Goal: Task Accomplishment & Management: Use online tool/utility

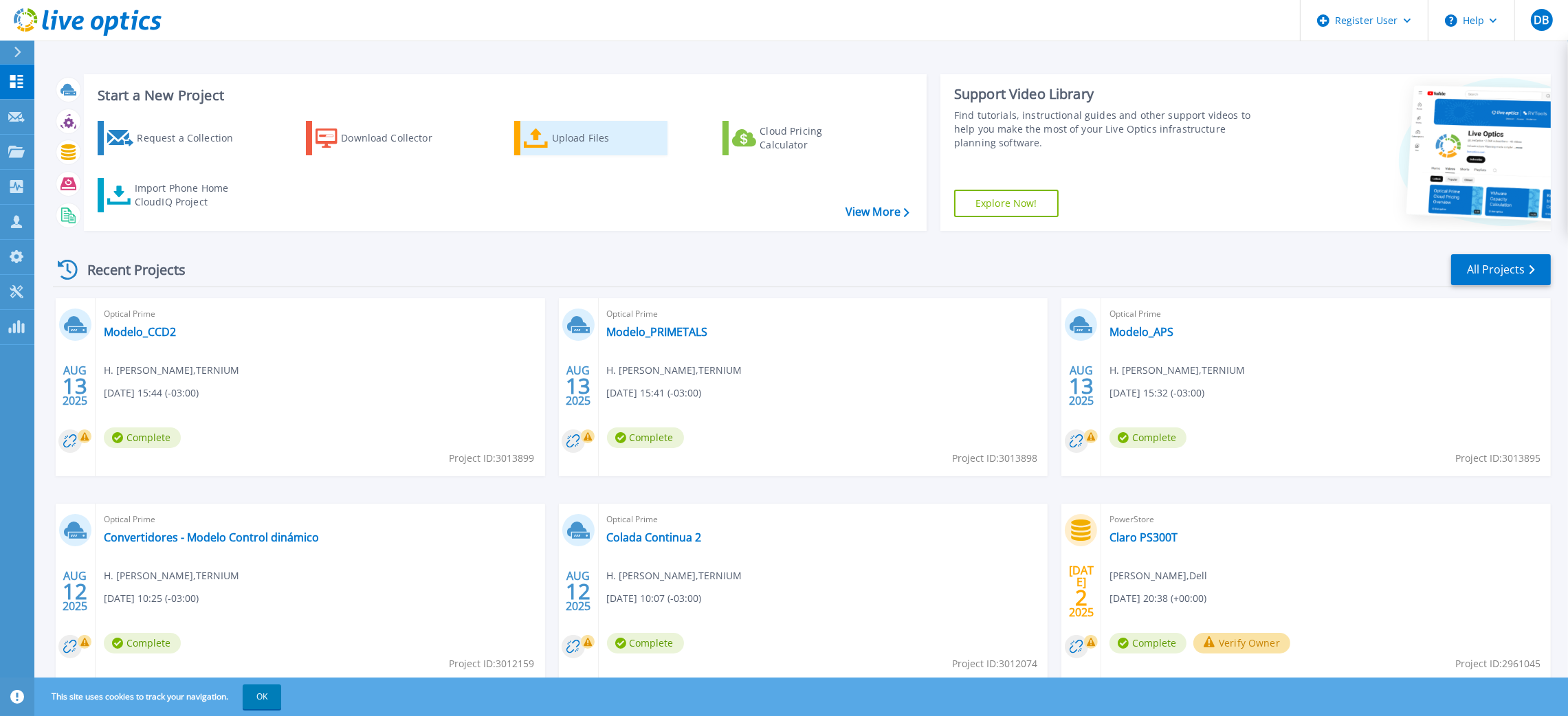
click at [526, 135] on icon at bounding box center [536, 138] width 25 height 20
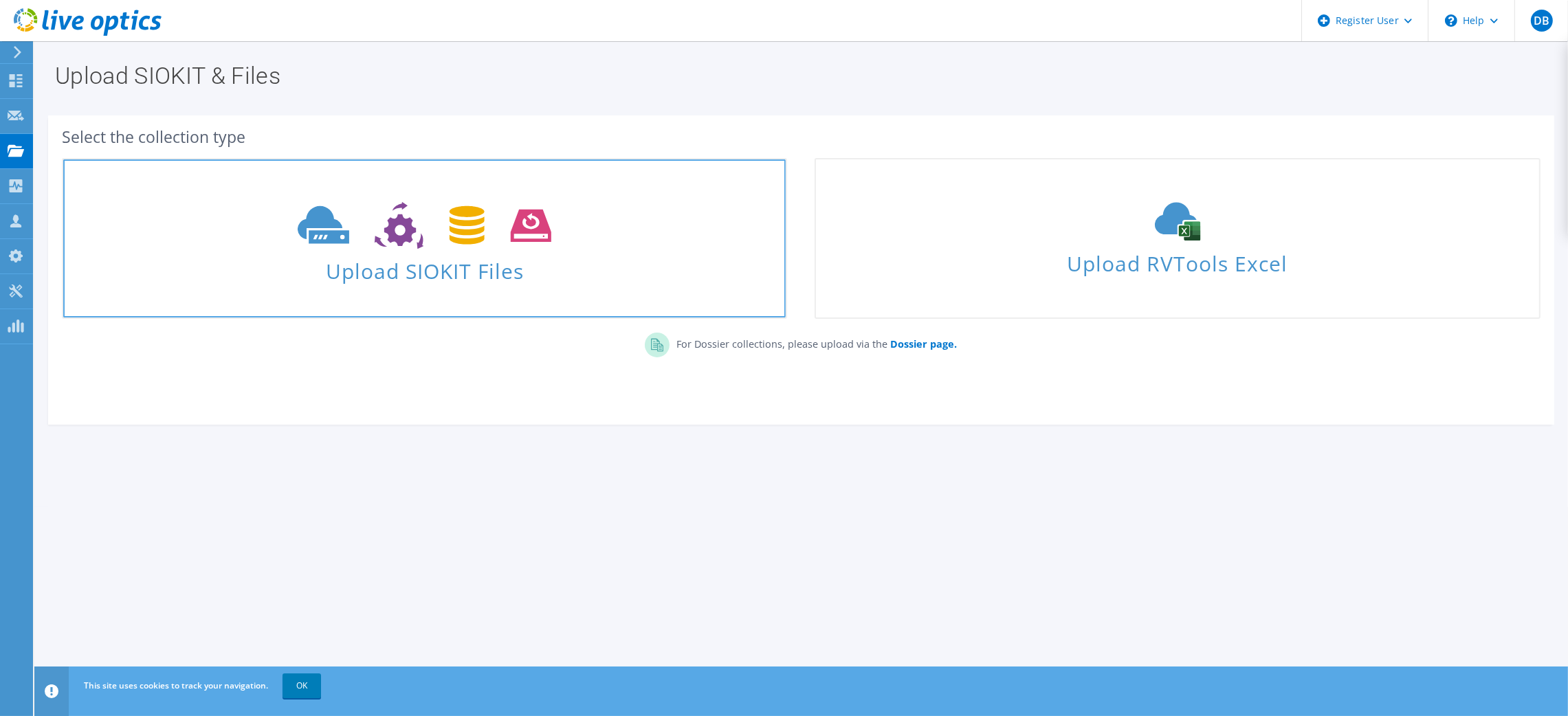
click at [407, 257] on span "Upload SIOKIT Files" at bounding box center [424, 266] width 723 height 29
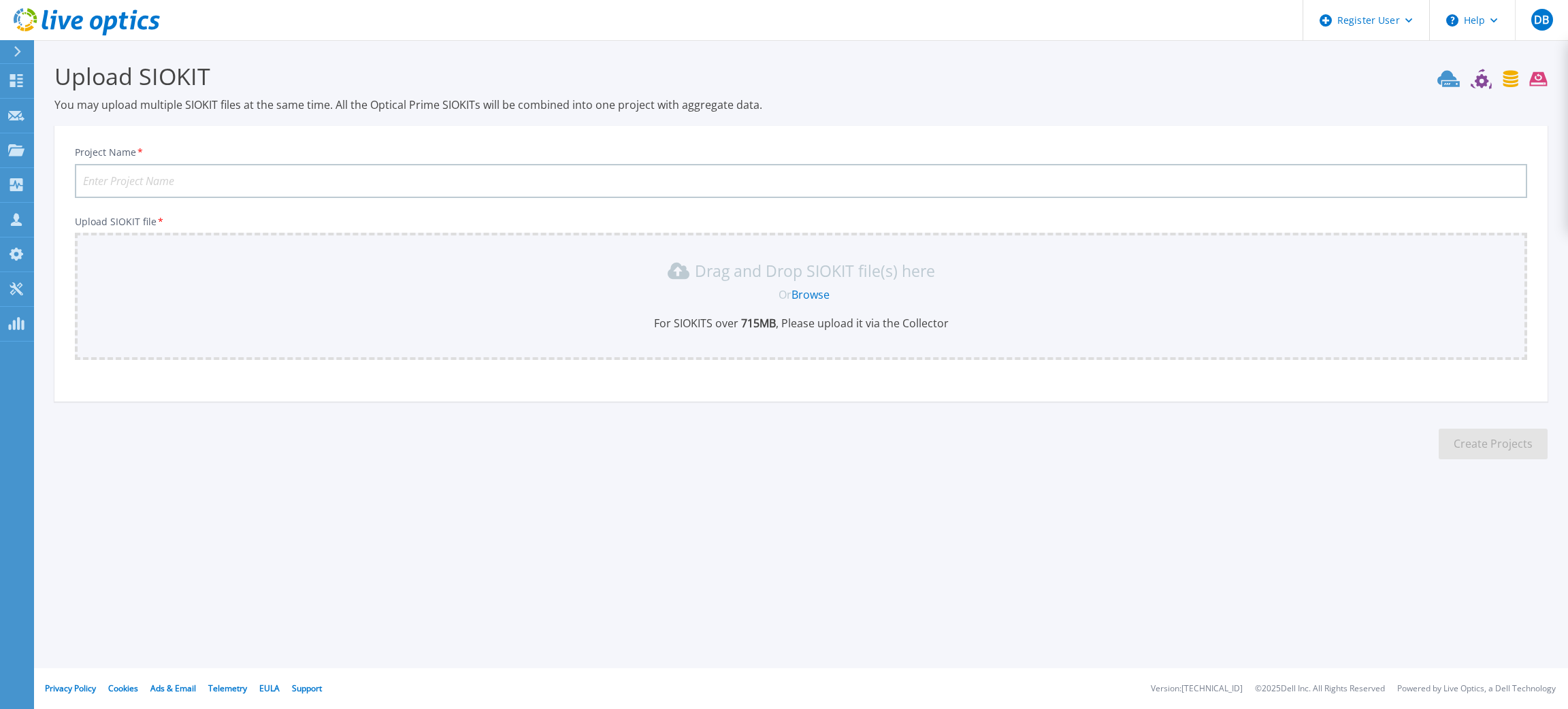
click at [163, 174] on input "Project Name *" at bounding box center [801, 181] width 1453 height 34
type input "Banco Hipotecario"
click at [806, 289] on link "Browse" at bounding box center [810, 295] width 38 height 15
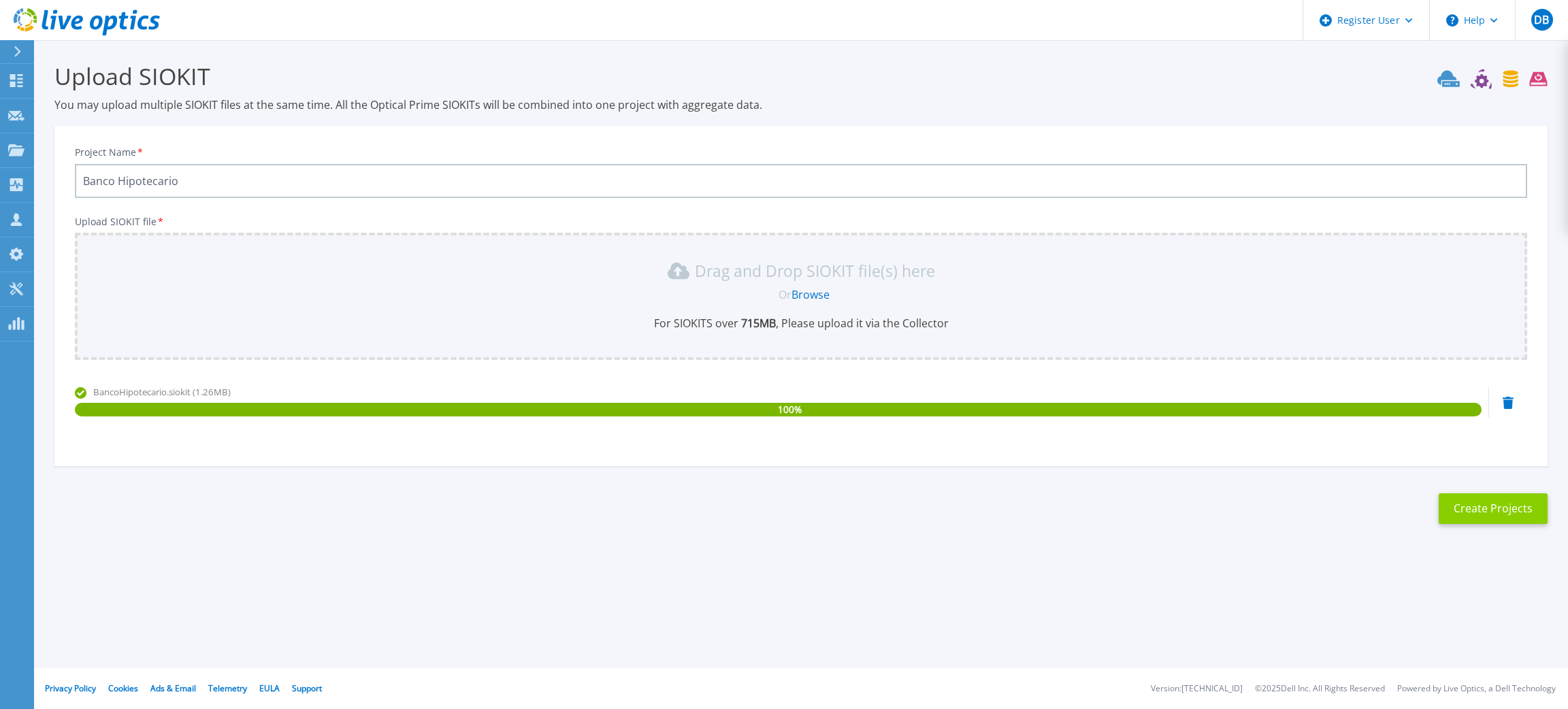
click at [1483, 510] on button "Create Projects" at bounding box center [1493, 508] width 109 height 31
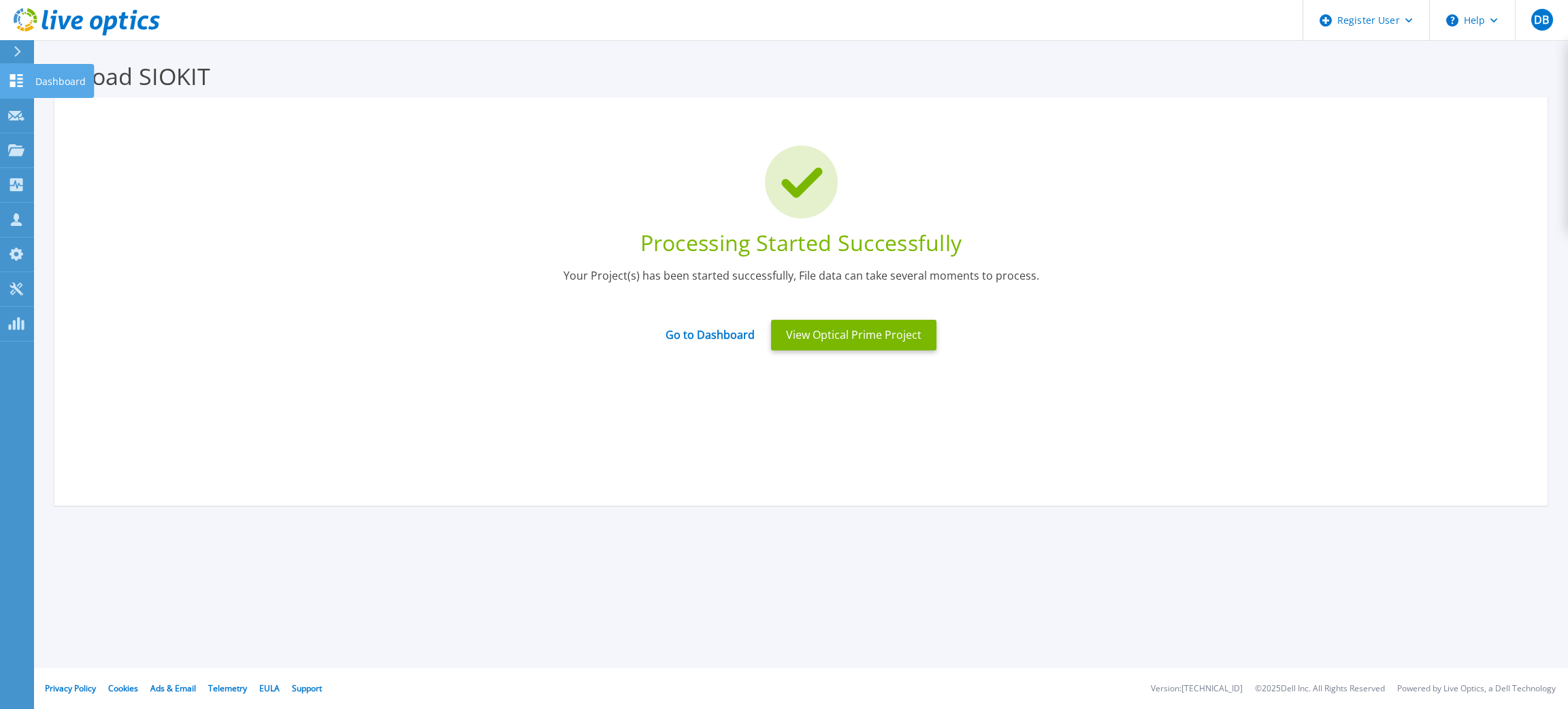
click at [10, 75] on icon at bounding box center [17, 80] width 13 height 13
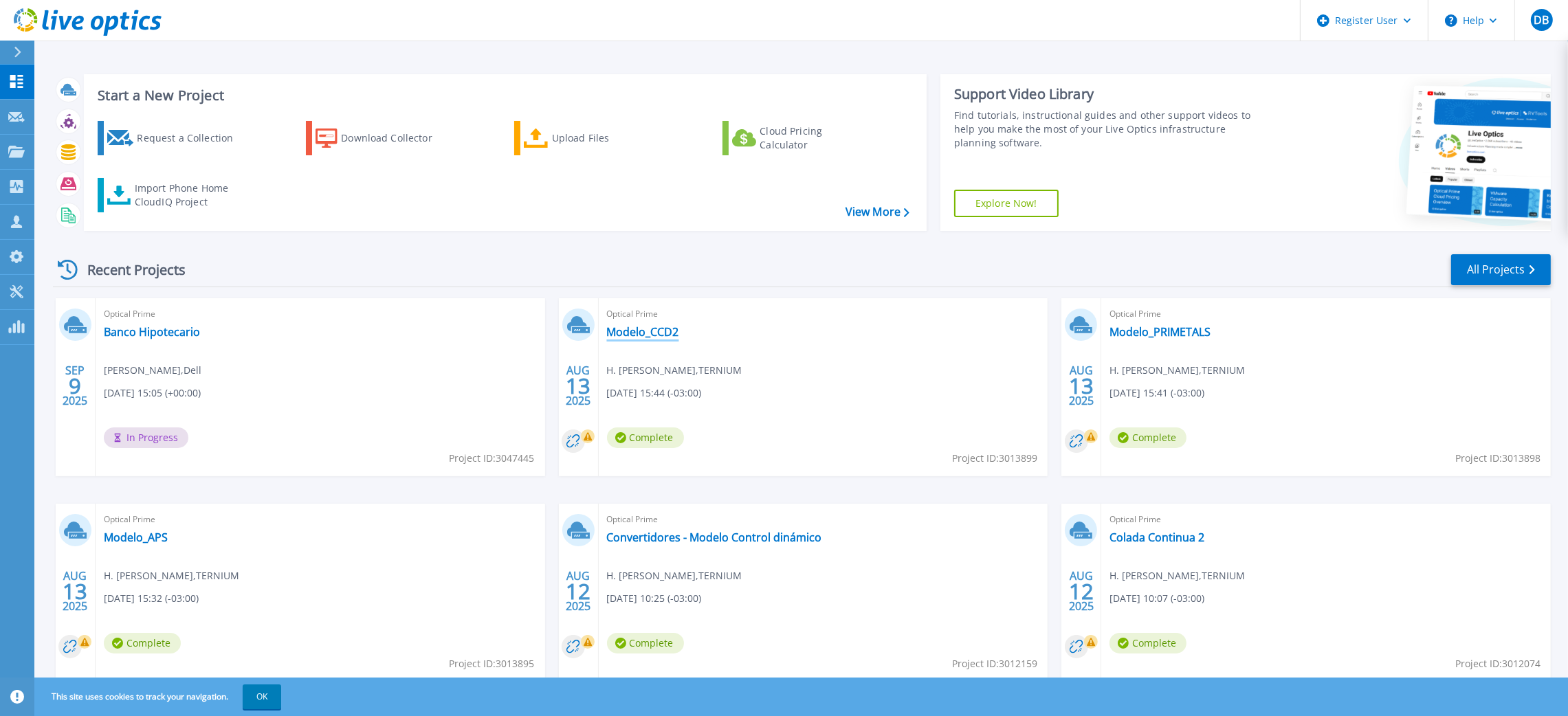
click at [633, 330] on link "Modelo_CCD2" at bounding box center [642, 332] width 72 height 14
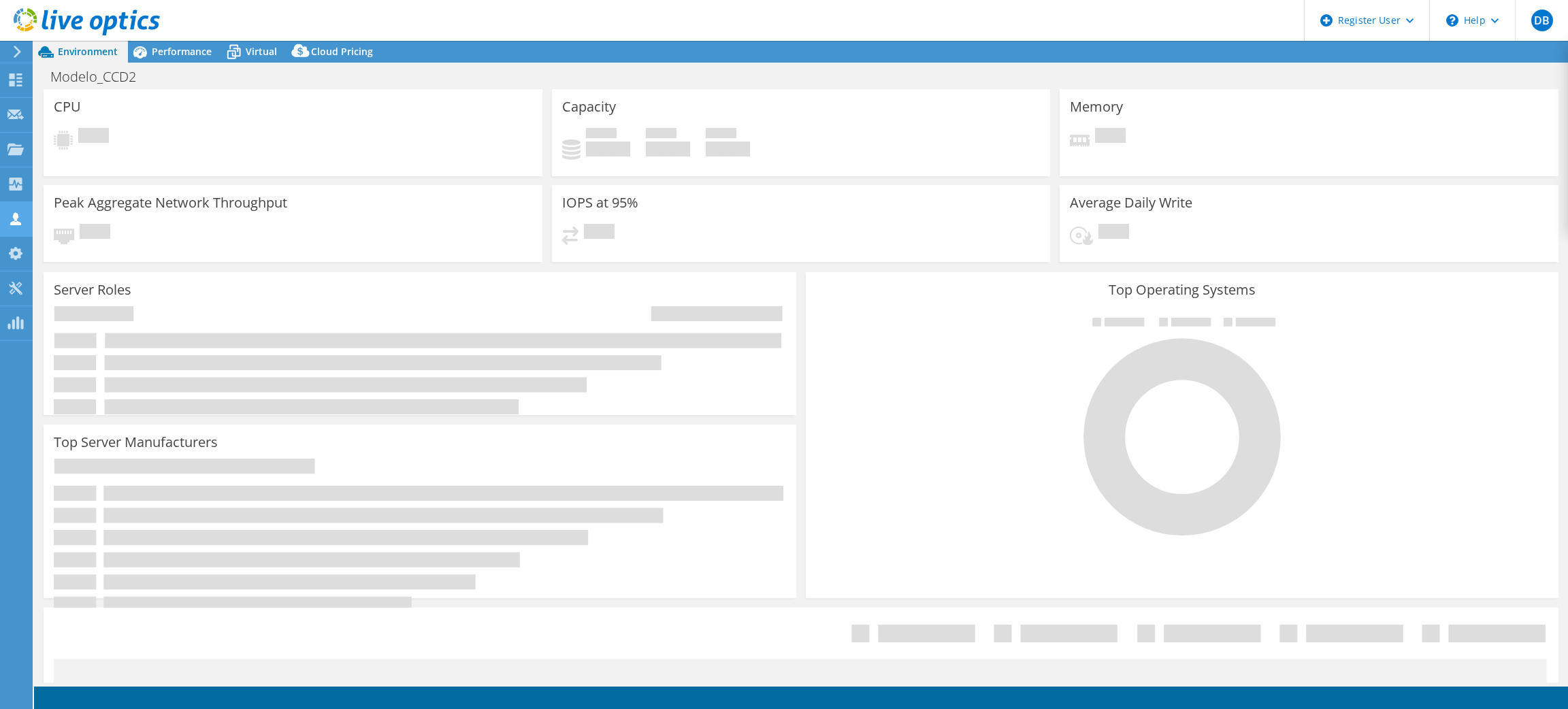
select select "SouthAmerica"
select select "USD"
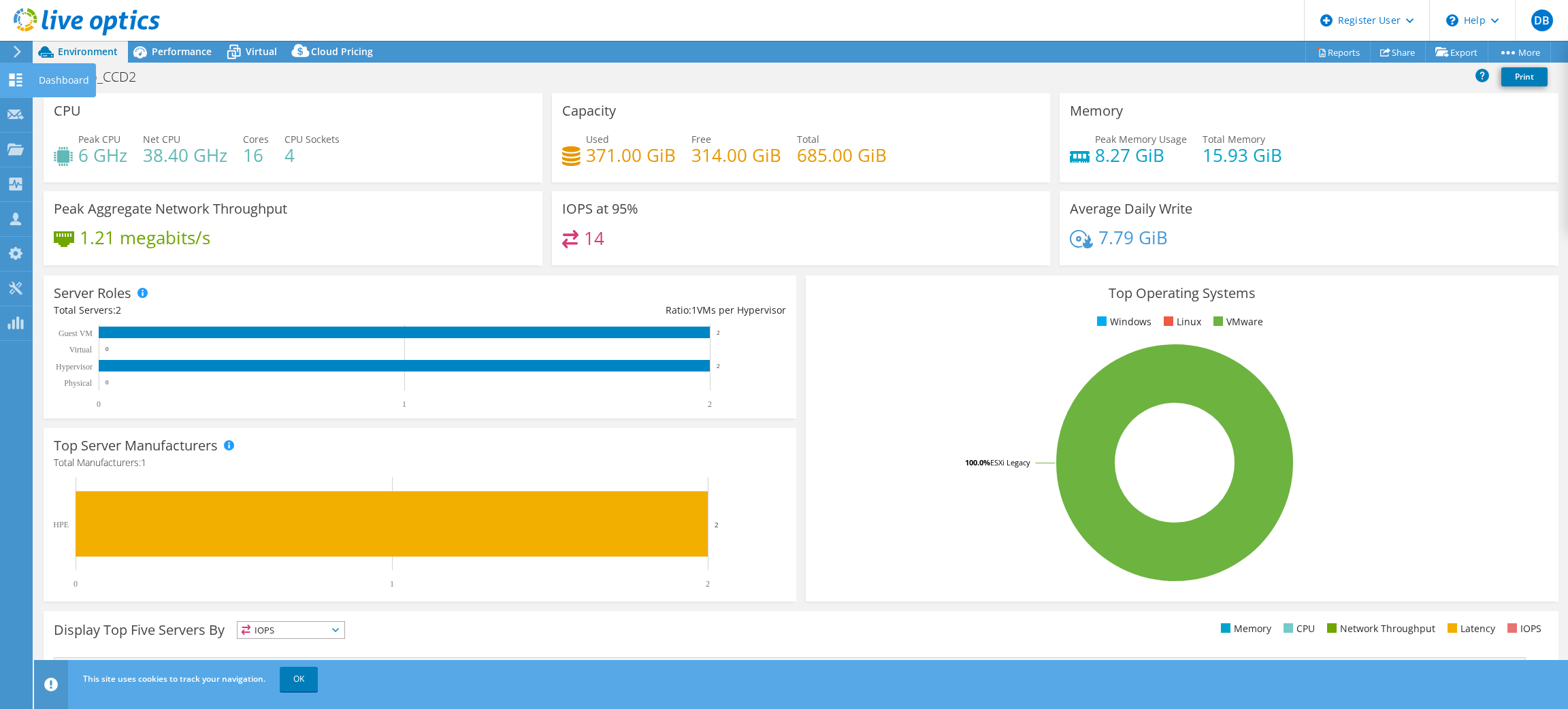
click at [68, 81] on div "Dashboard" at bounding box center [64, 80] width 64 height 34
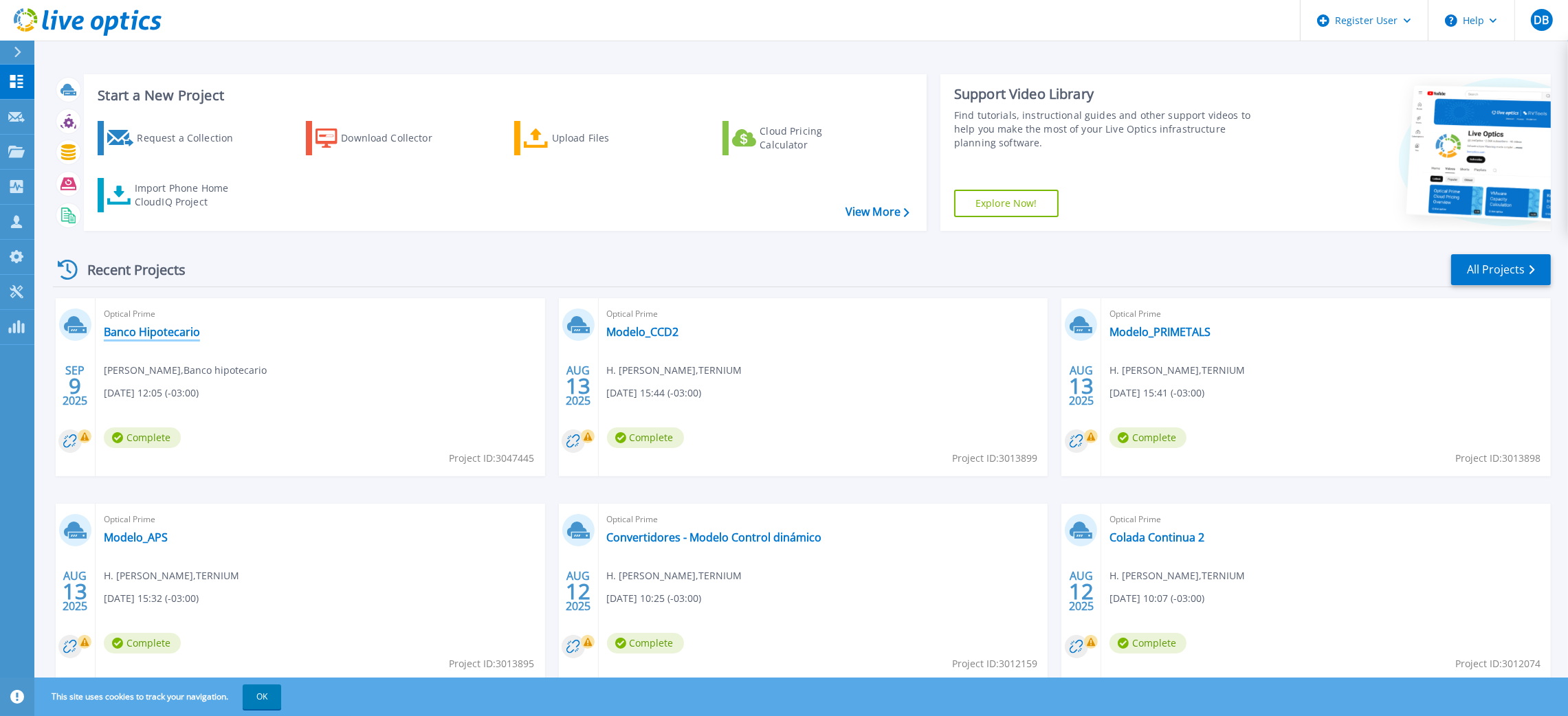
click at [170, 332] on link "Banco Hipotecario" at bounding box center [152, 332] width 96 height 14
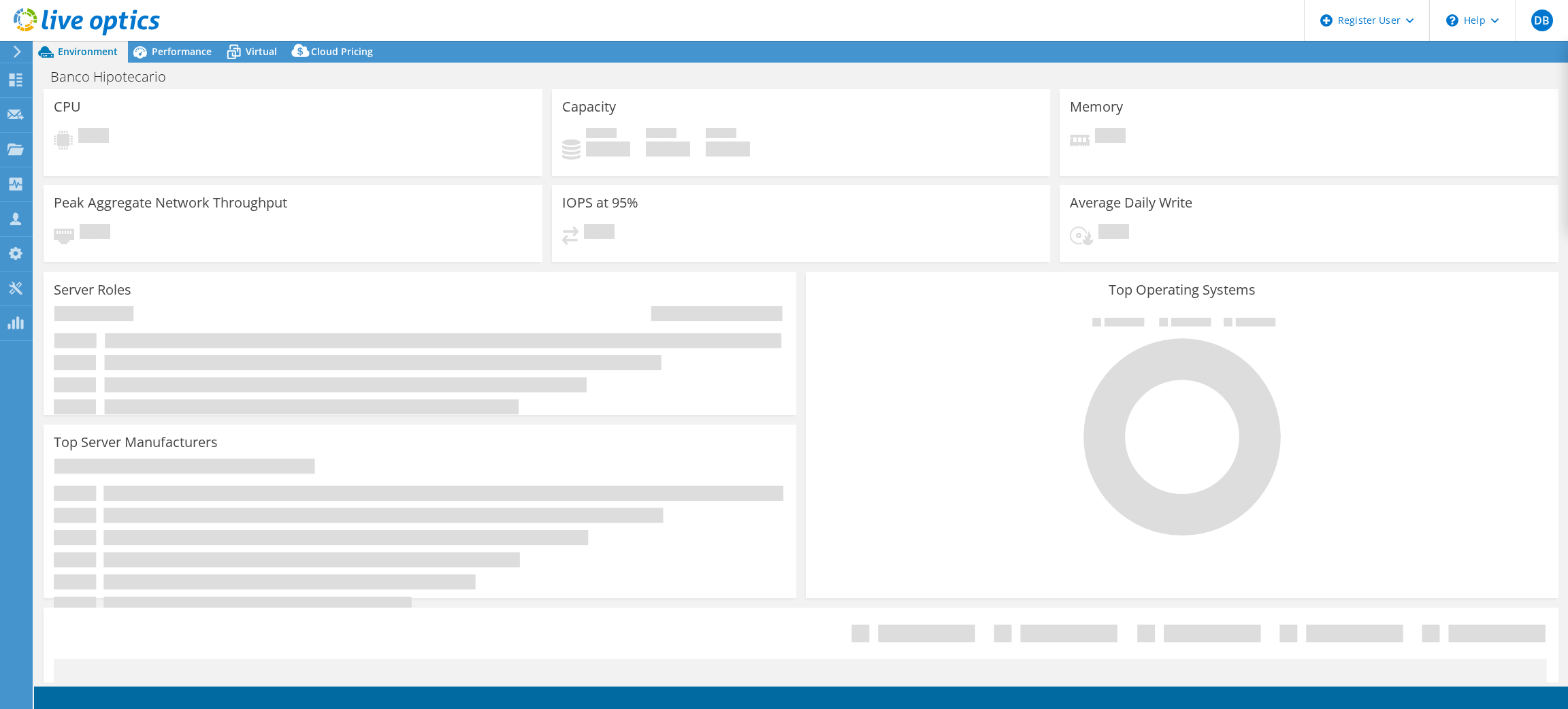
select select "USD"
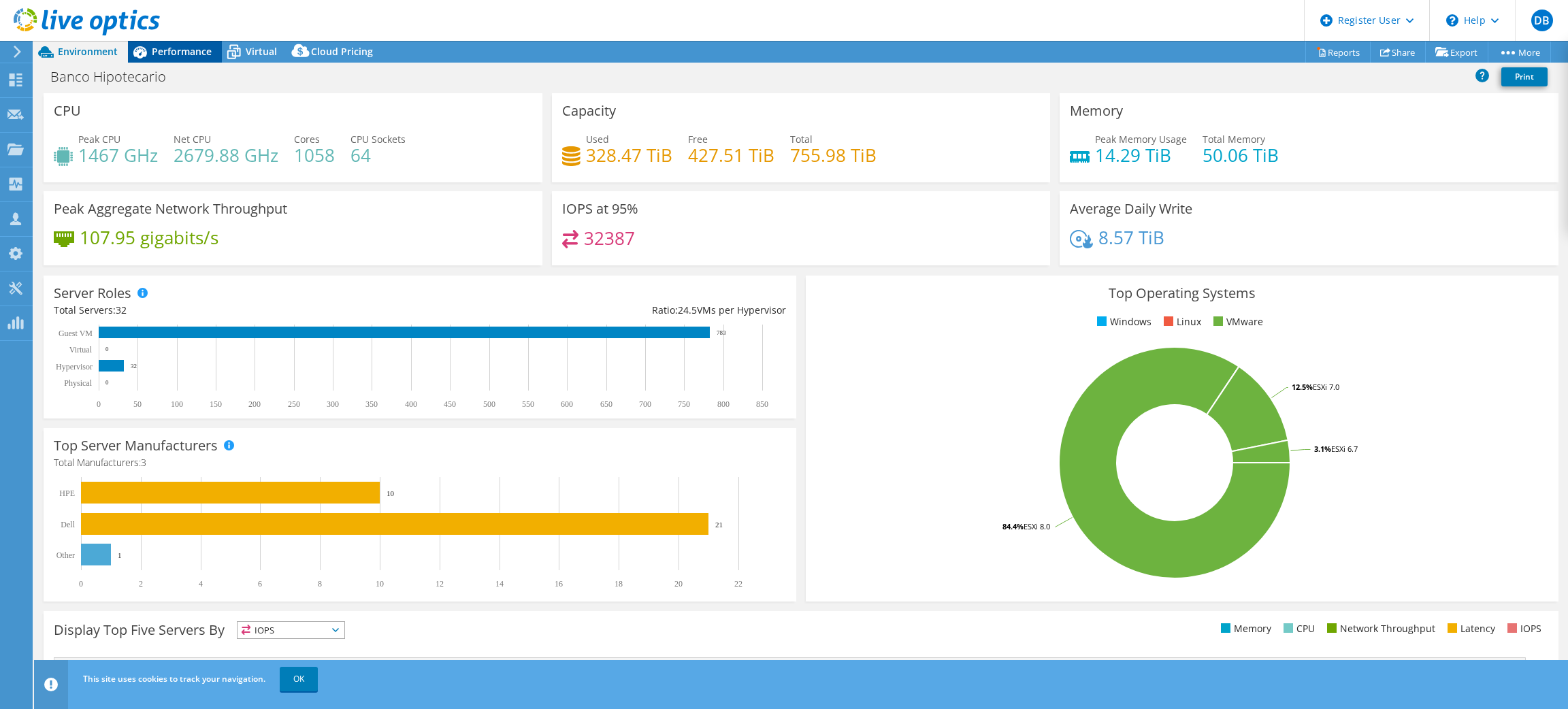
click at [193, 46] on span "Performance" at bounding box center [181, 51] width 60 height 13
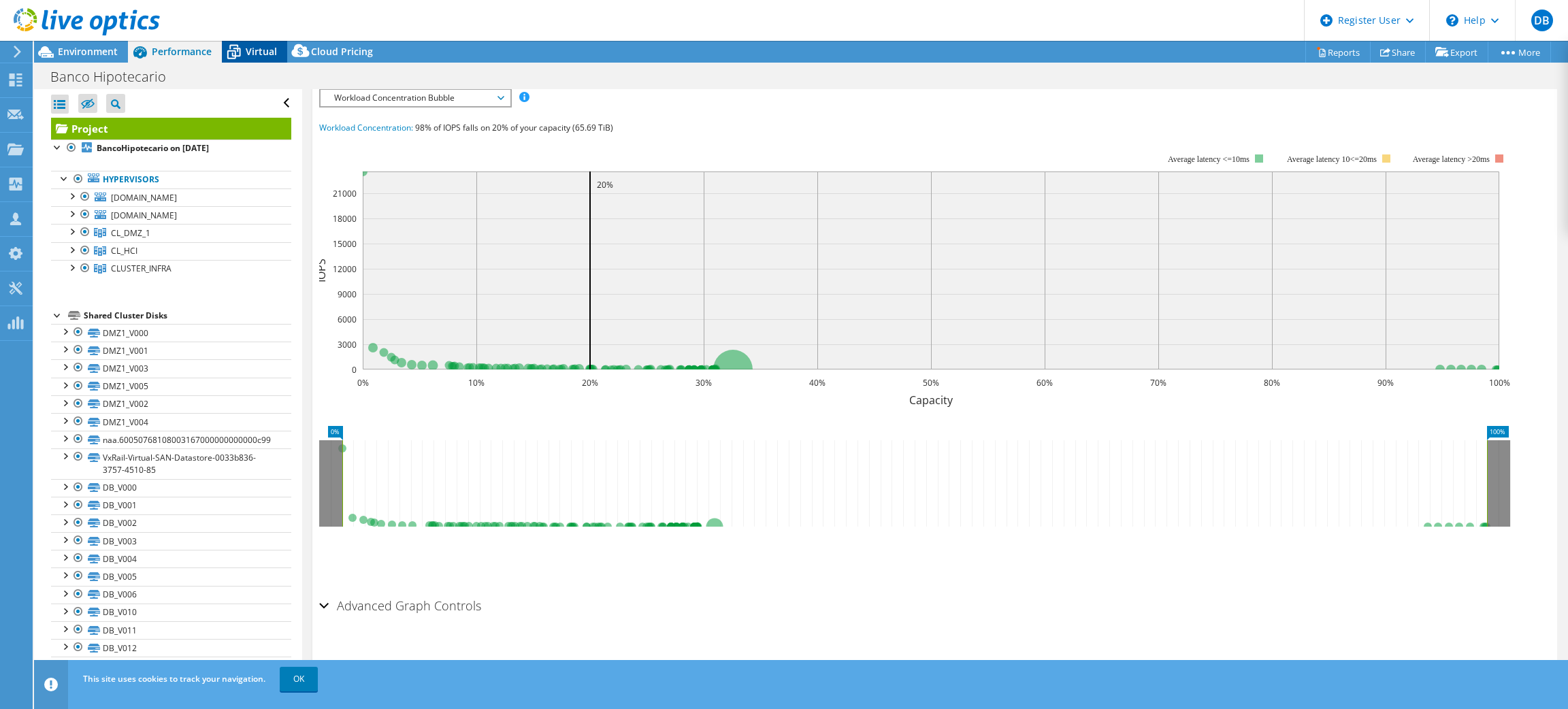
click at [249, 48] on span "Virtual" at bounding box center [261, 51] width 31 height 13
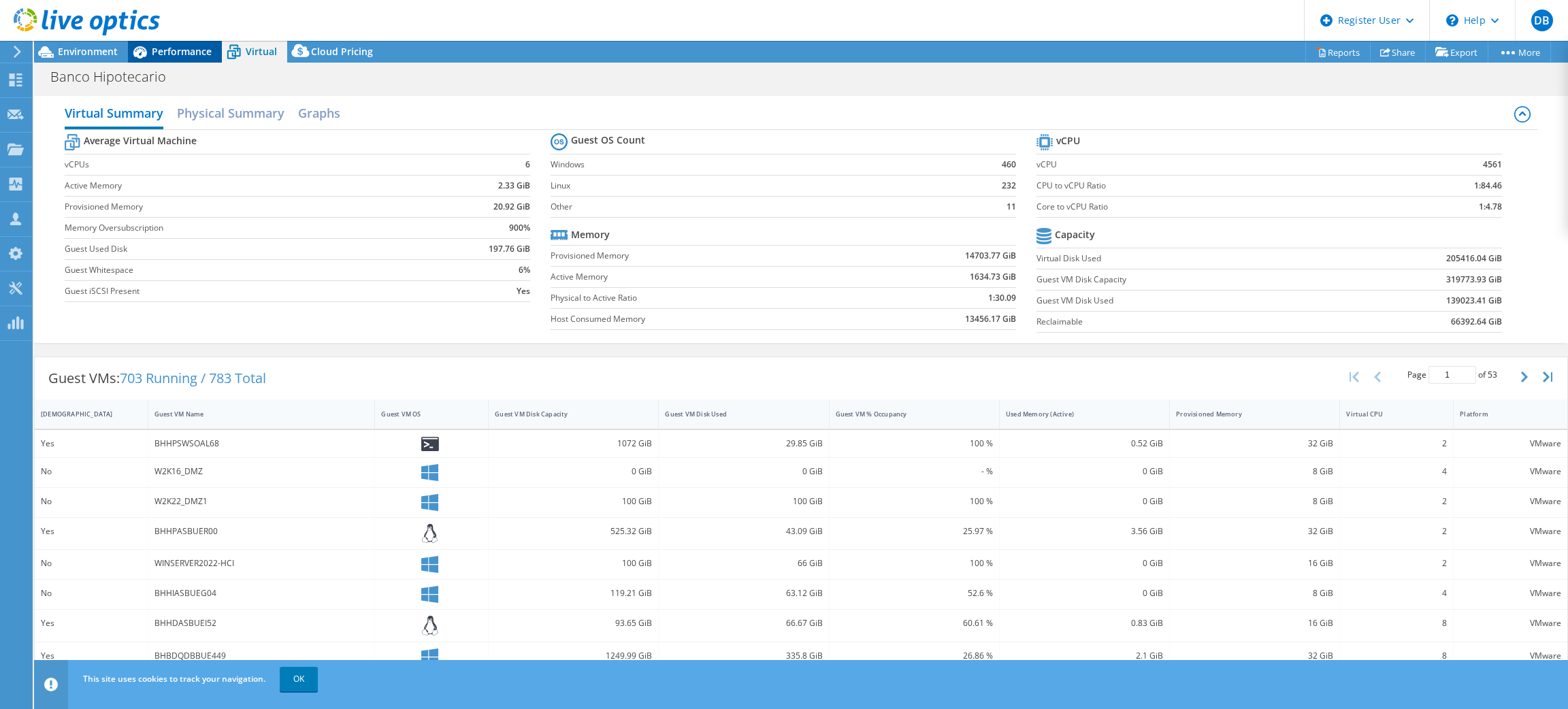
click at [168, 51] on span "Performance" at bounding box center [181, 51] width 60 height 13
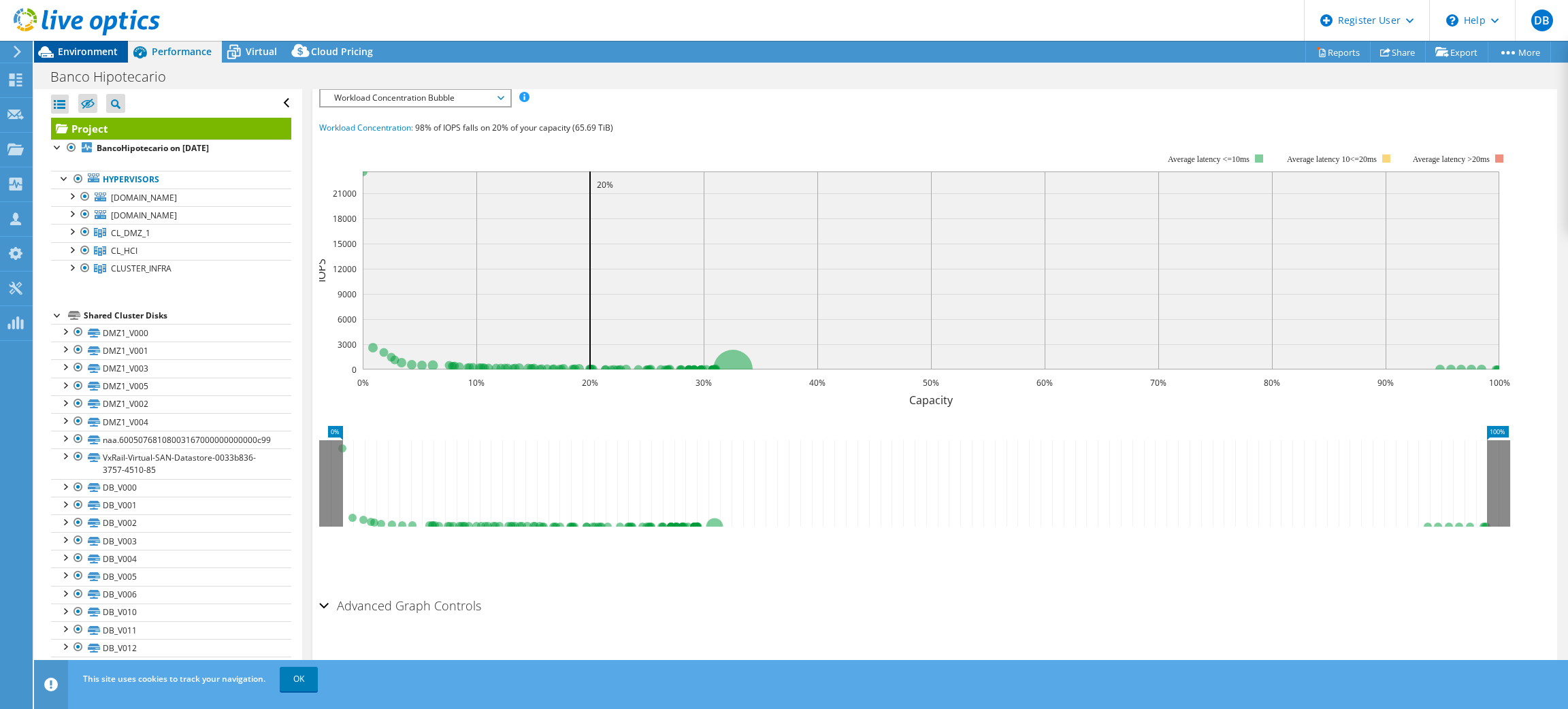
click at [86, 55] on span "Environment" at bounding box center [88, 51] width 60 height 13
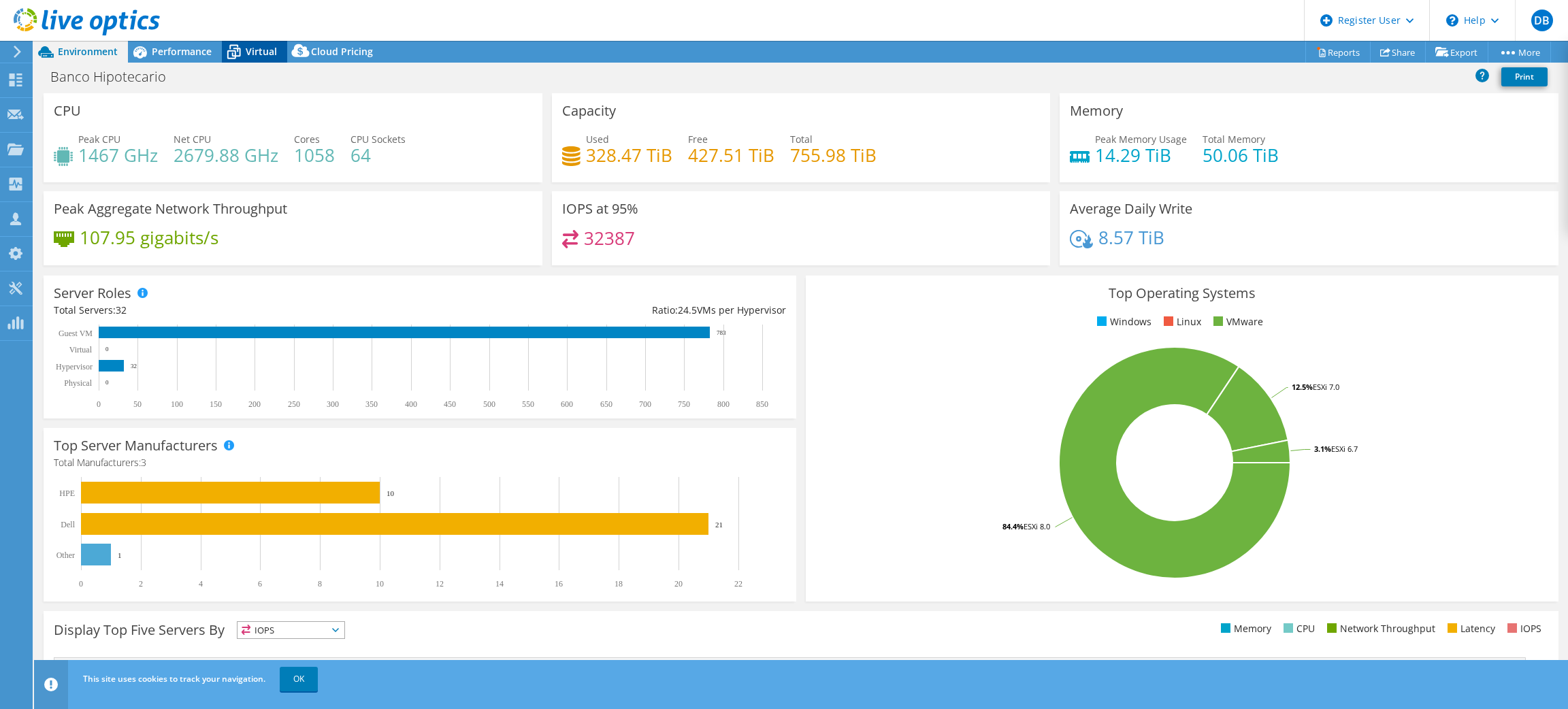
click at [243, 49] on icon at bounding box center [233, 51] width 23 height 23
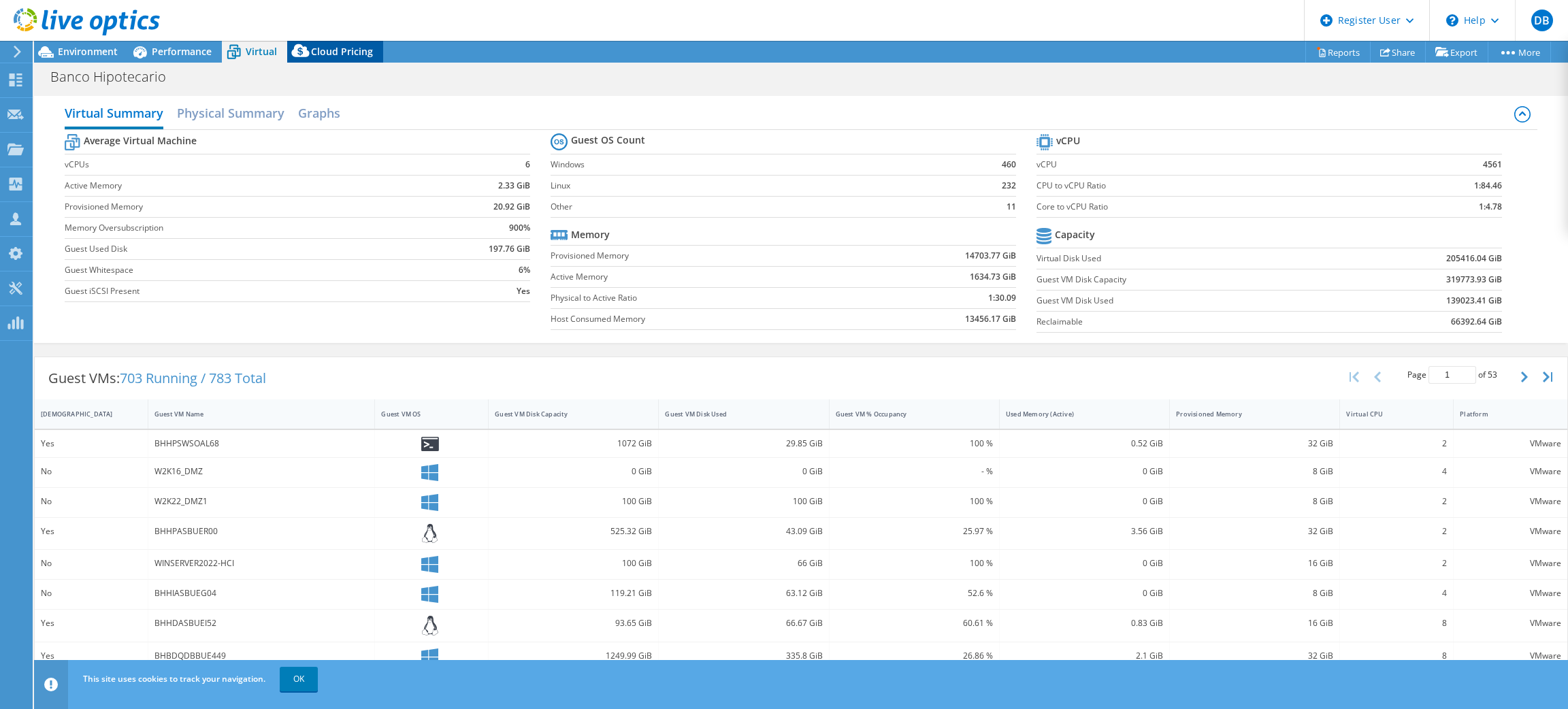
click at [324, 52] on span "Cloud Pricing" at bounding box center [341, 51] width 62 height 13
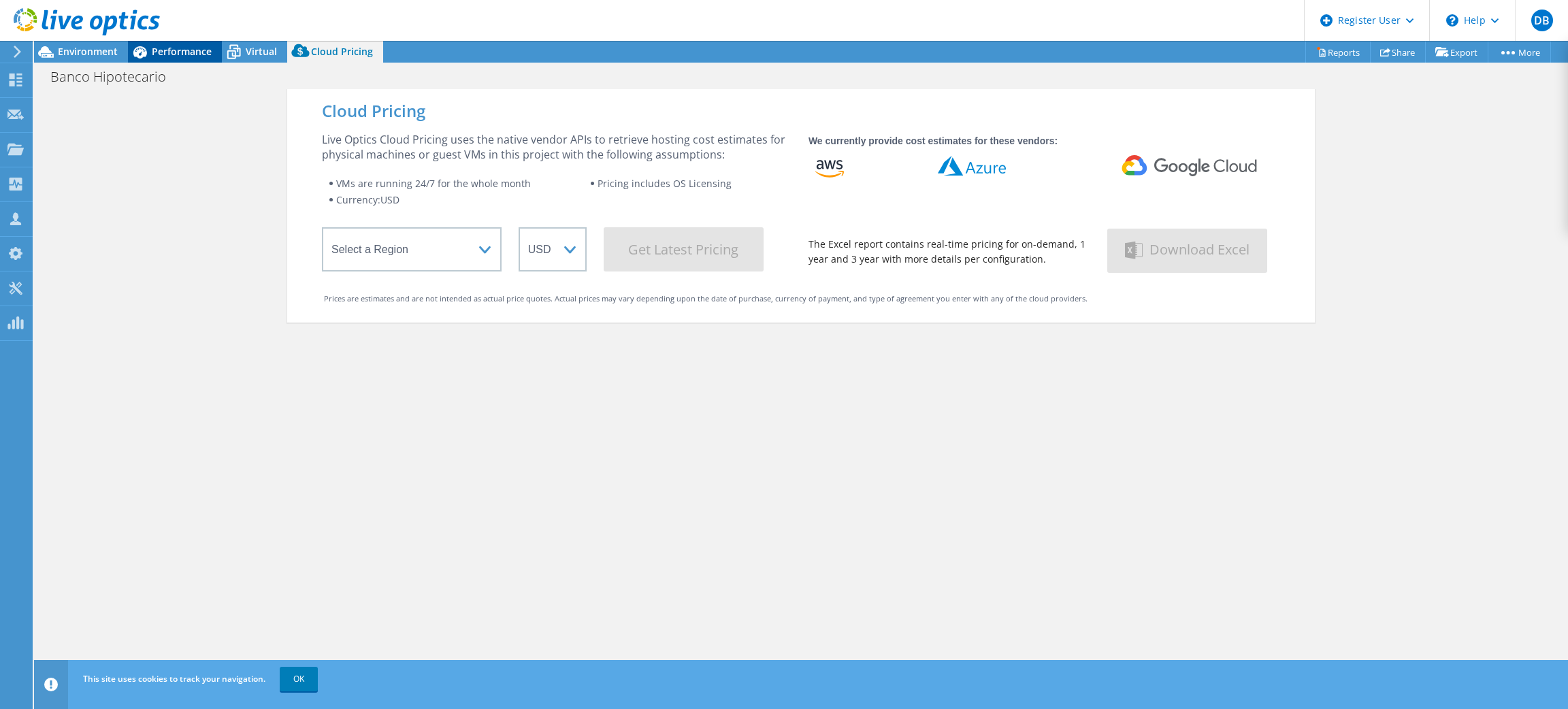
click at [181, 55] on span "Performance" at bounding box center [181, 51] width 60 height 13
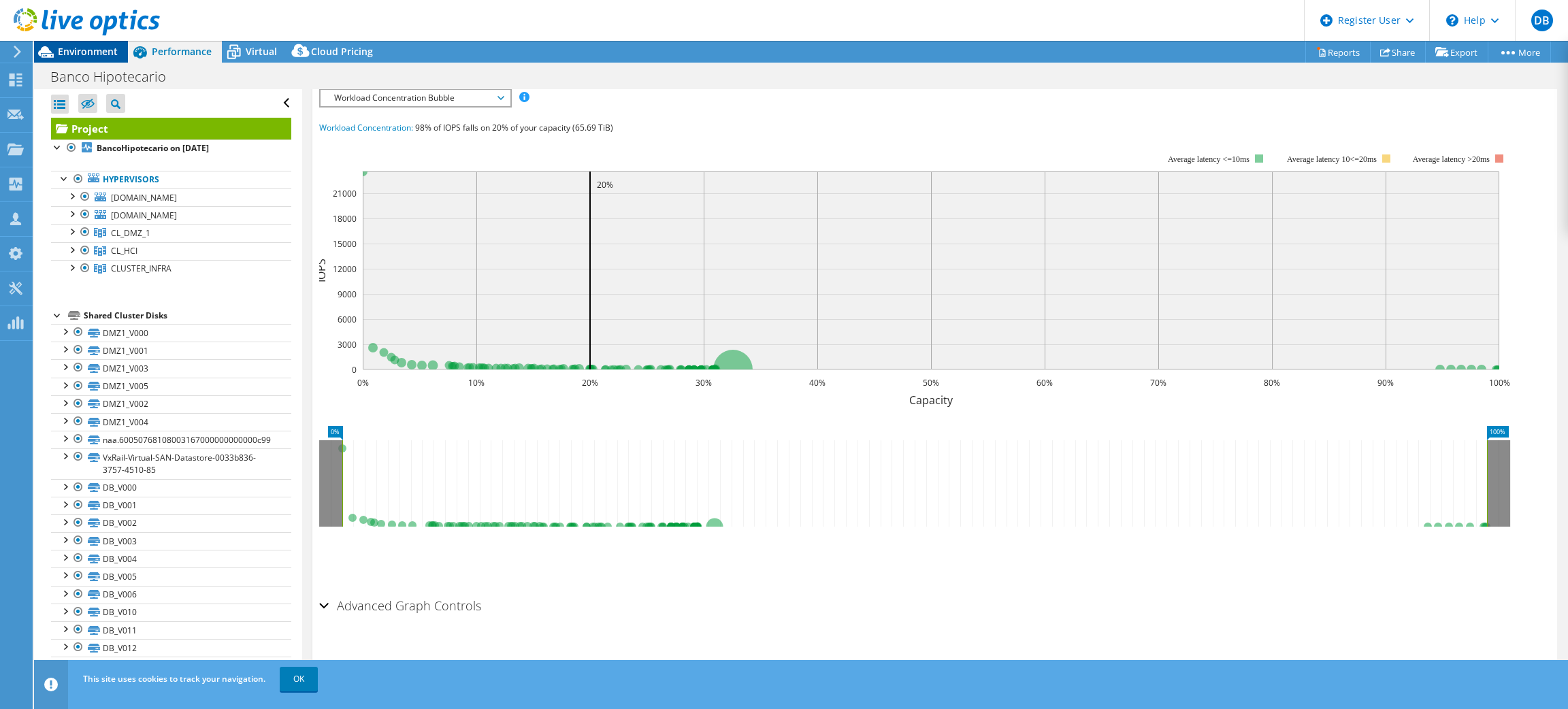
click at [89, 54] on span "Environment" at bounding box center [88, 51] width 60 height 13
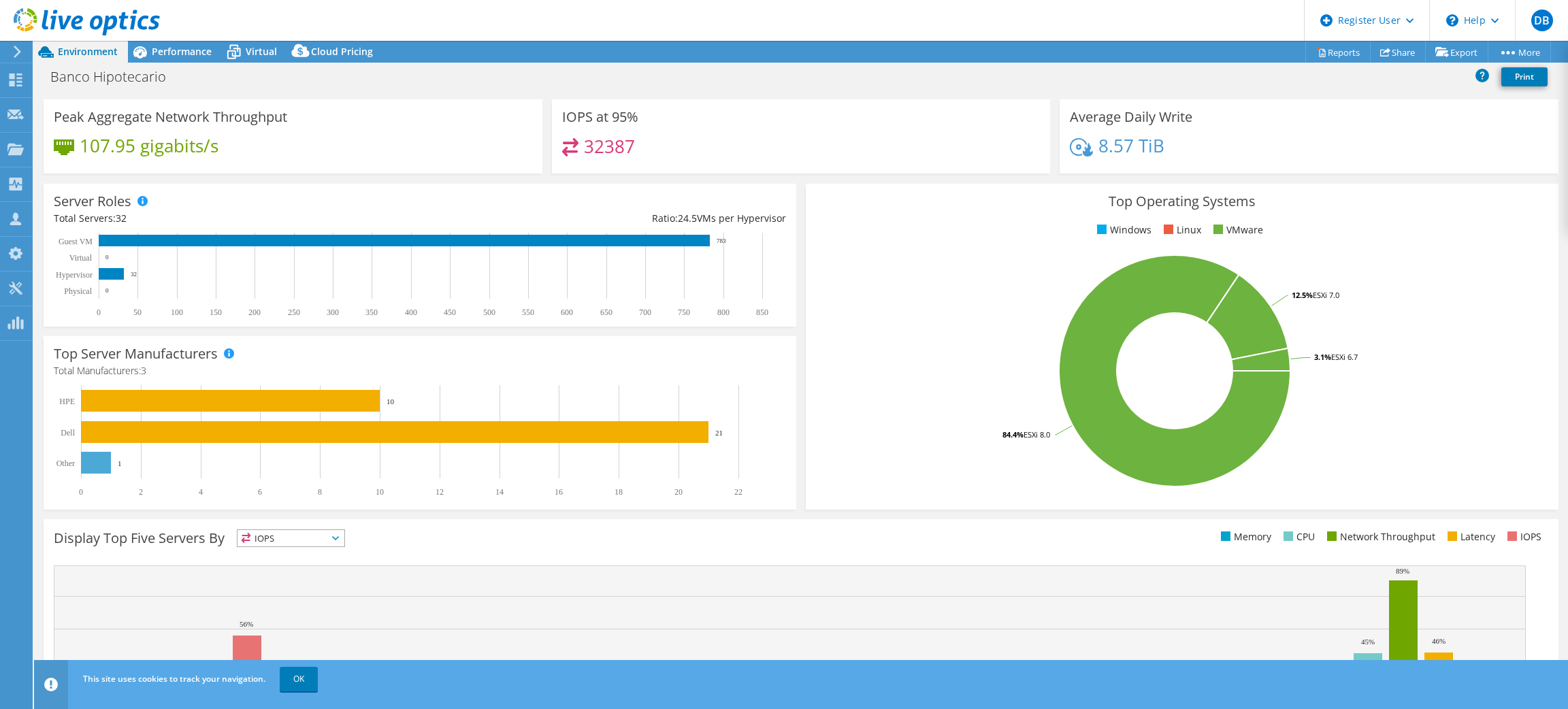
scroll to position [198, 0]
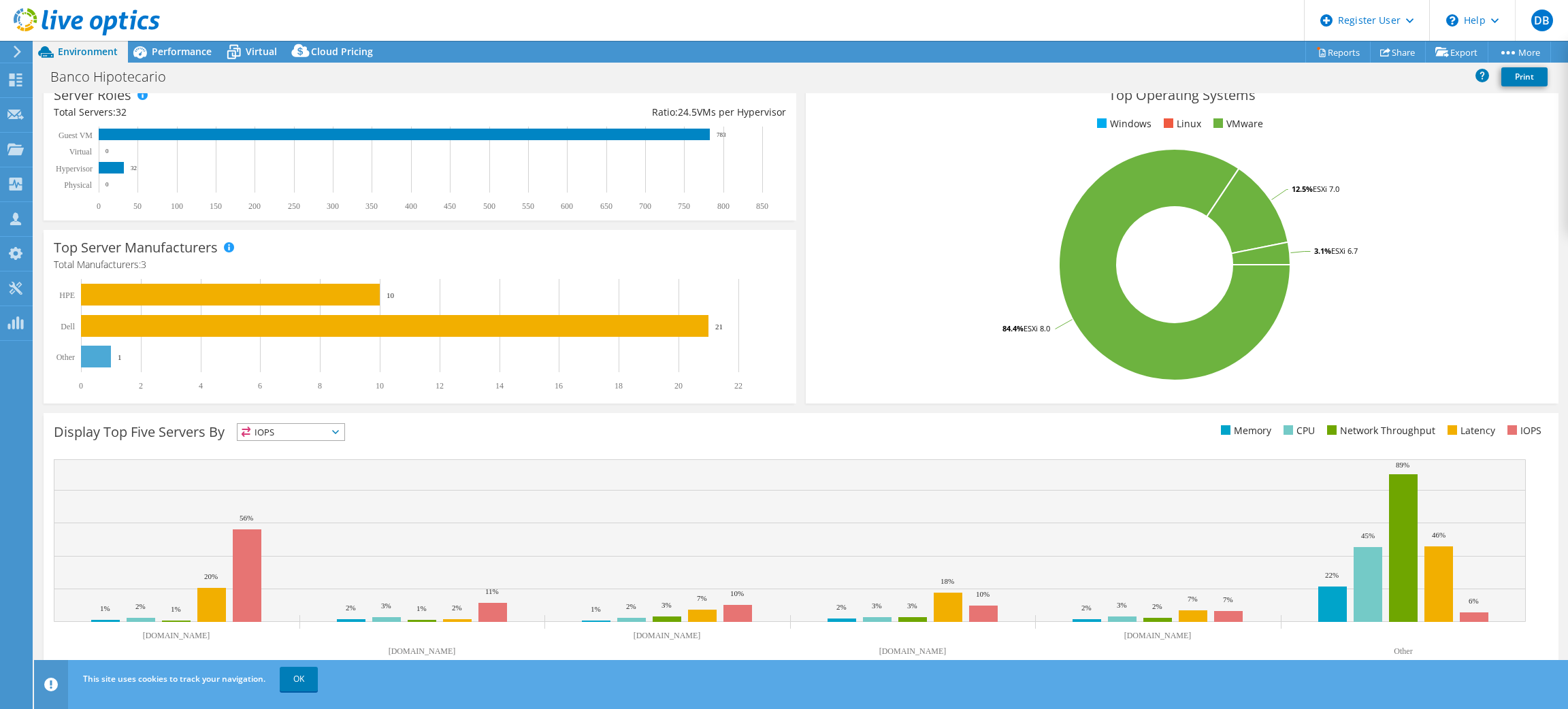
click at [326, 431] on span "IOPS" at bounding box center [291, 431] width 107 height 16
click at [271, 451] on li "IOPS" at bounding box center [291, 450] width 107 height 19
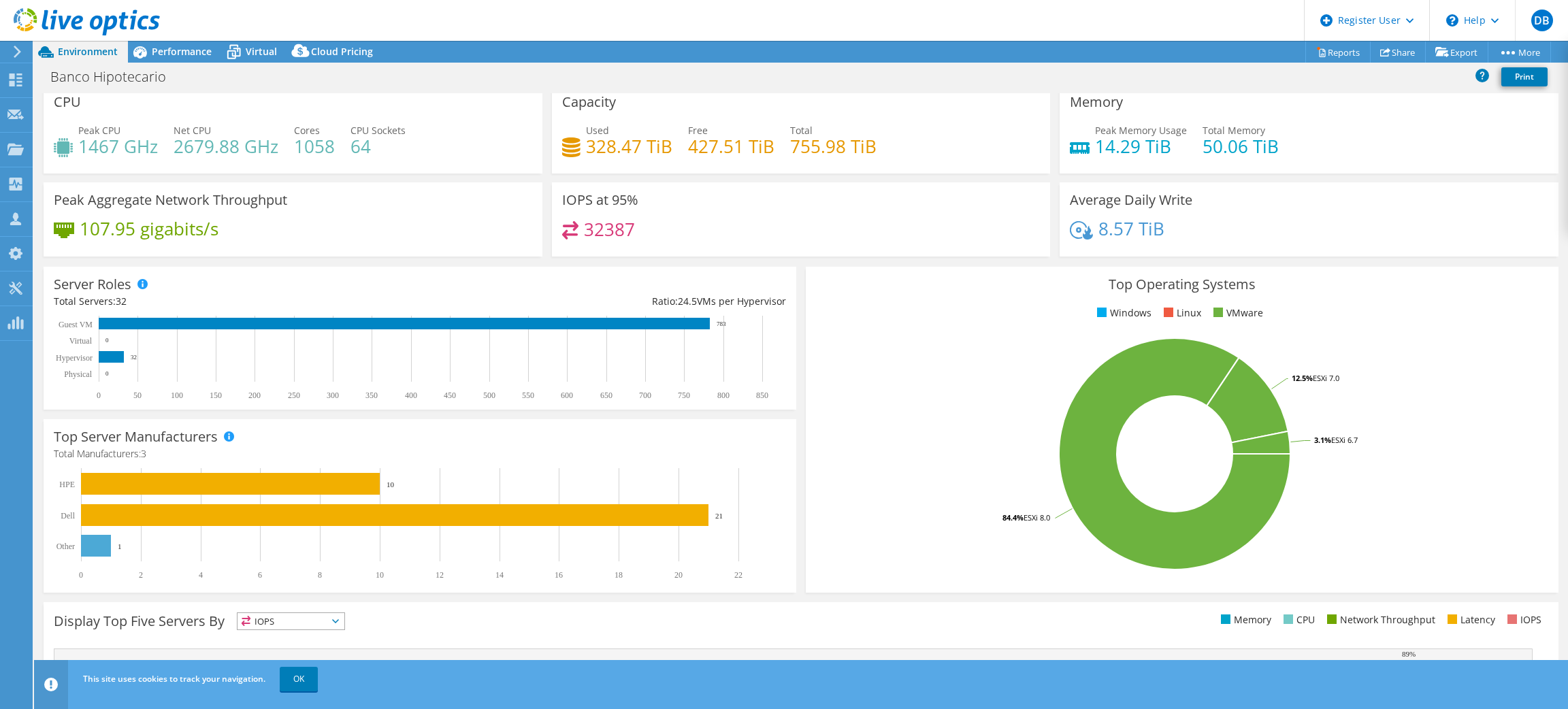
scroll to position [0, 0]
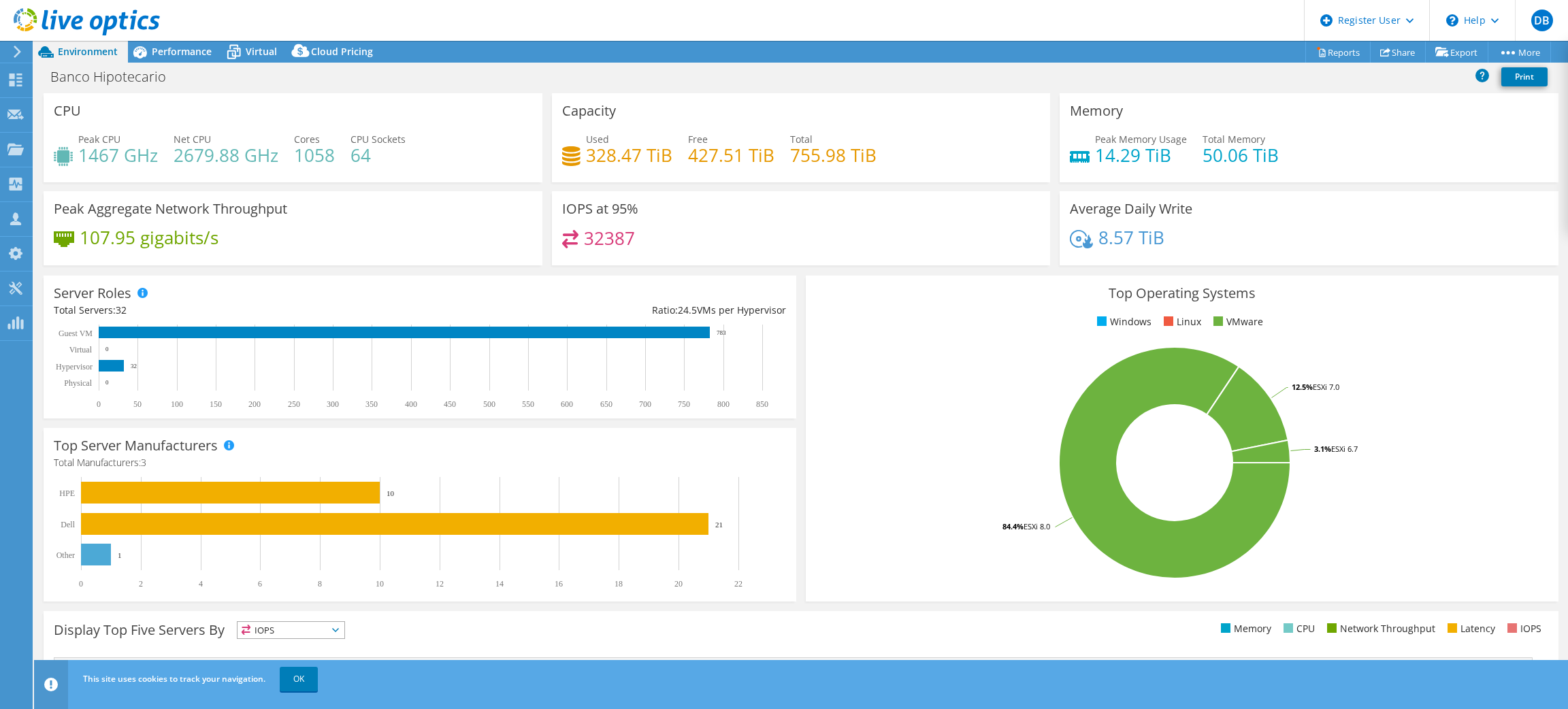
click at [778, 87] on div "Banco Hipotecario Print" at bounding box center [801, 76] width 1534 height 25
click at [191, 53] on span "Performance" at bounding box center [181, 51] width 60 height 13
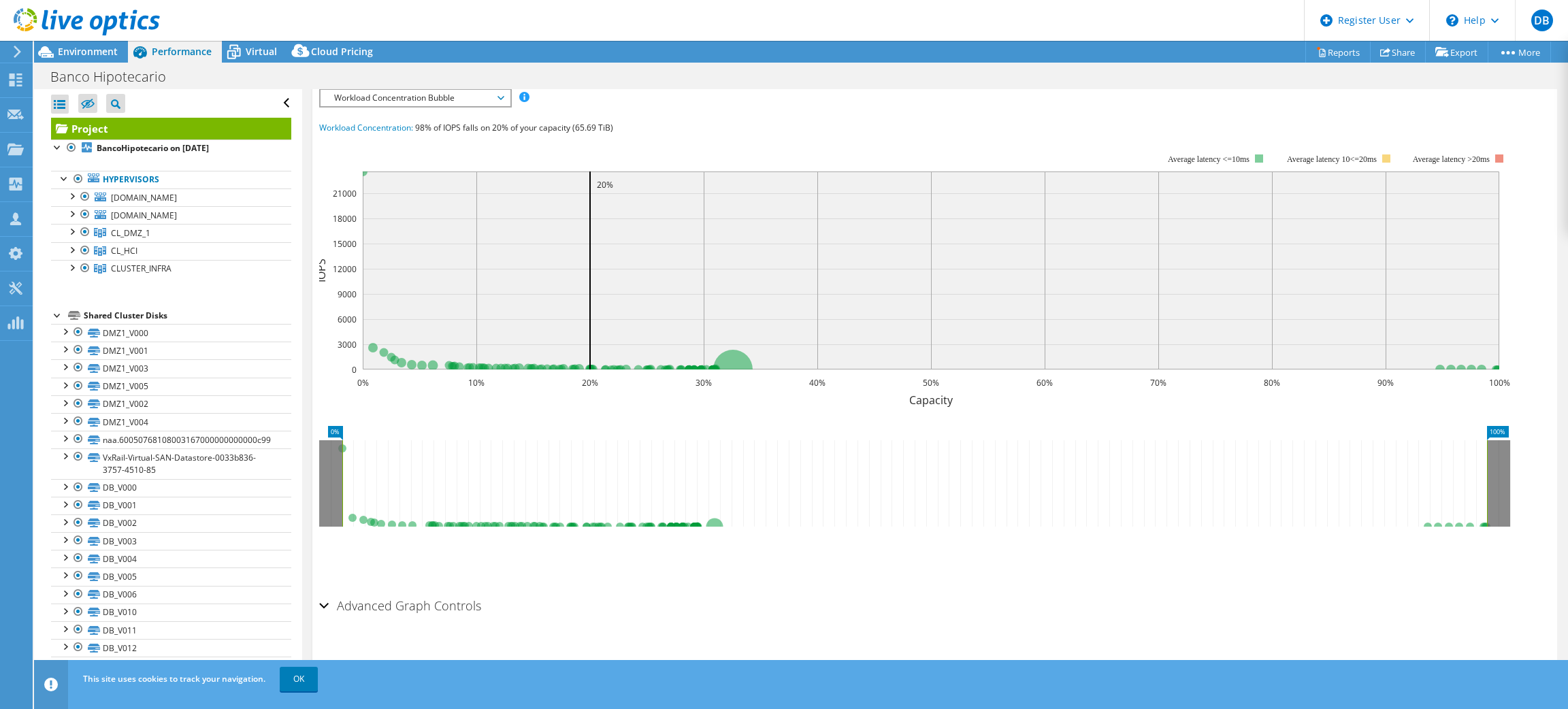
click at [94, 44] on div at bounding box center [80, 22] width 160 height 46
click at [96, 48] on span "Environment" at bounding box center [88, 51] width 60 height 13
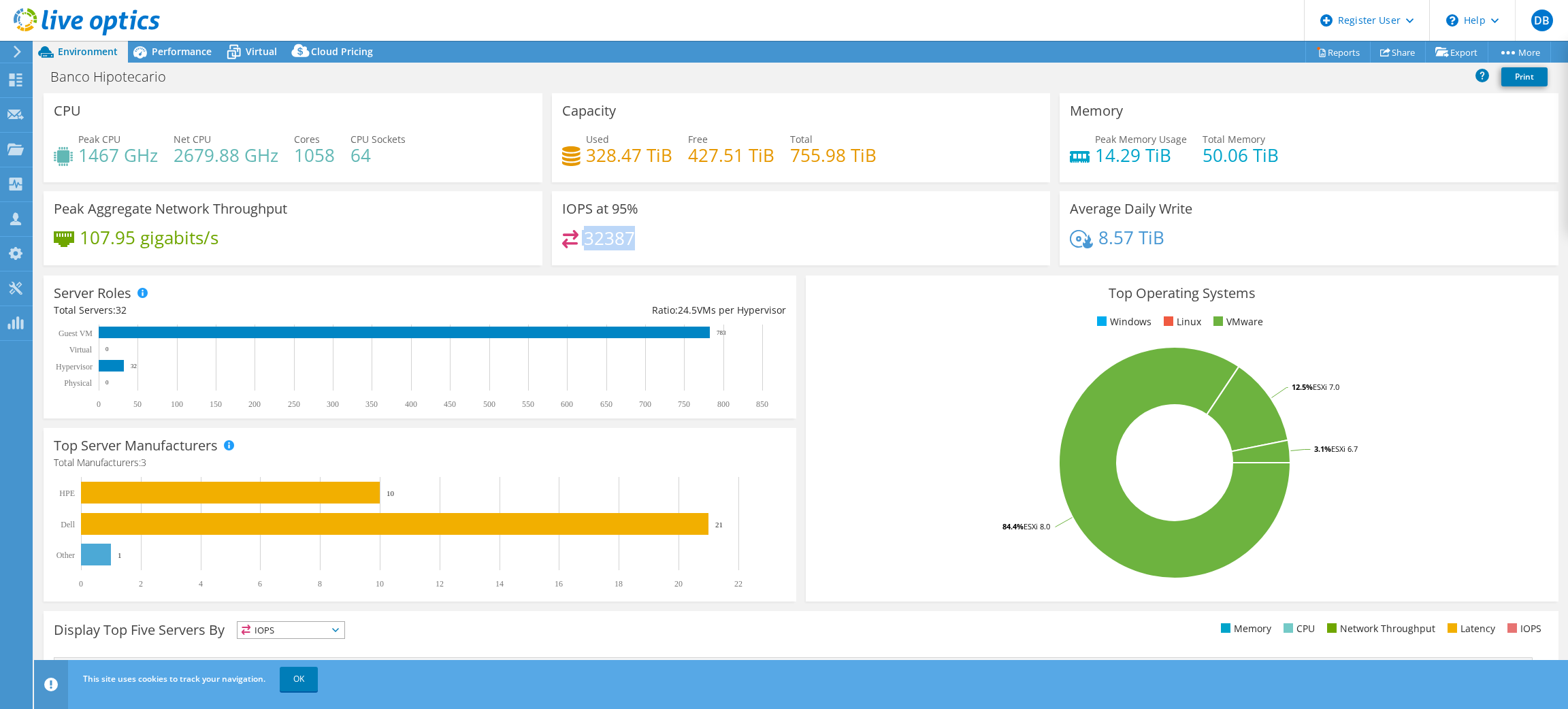
drag, startPoint x: 638, startPoint y: 224, endPoint x: 626, endPoint y: 230, distance: 13.4
click at [626, 230] on div "IOPS at 95% 32387" at bounding box center [801, 227] width 499 height 74
